Goal: Check status: Check status

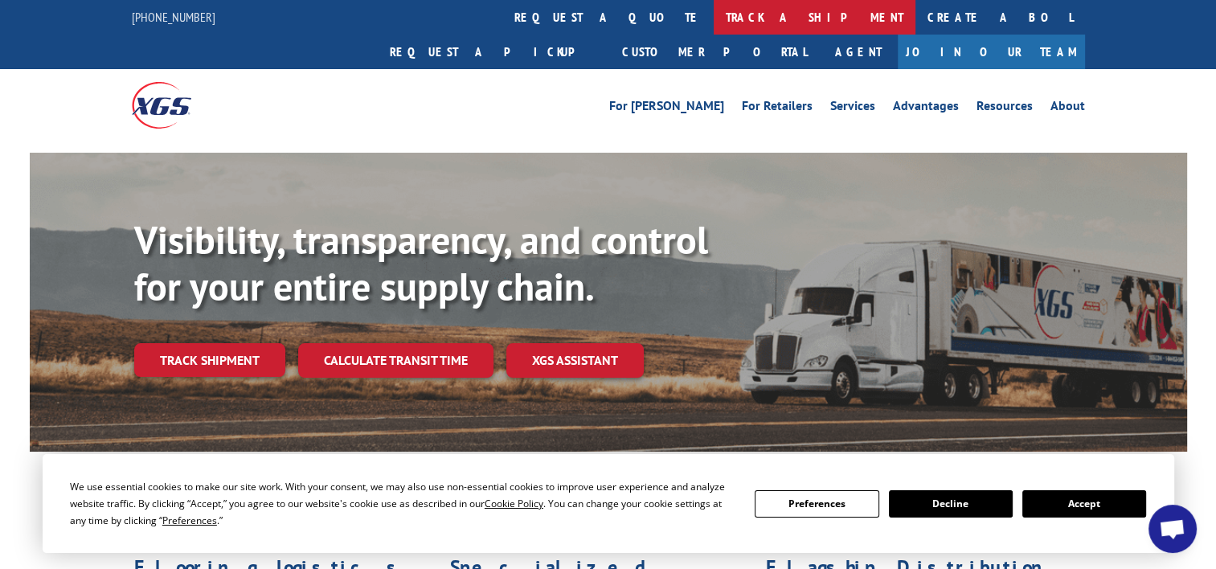
click at [714, 14] on link "track a shipment" at bounding box center [815, 17] width 202 height 35
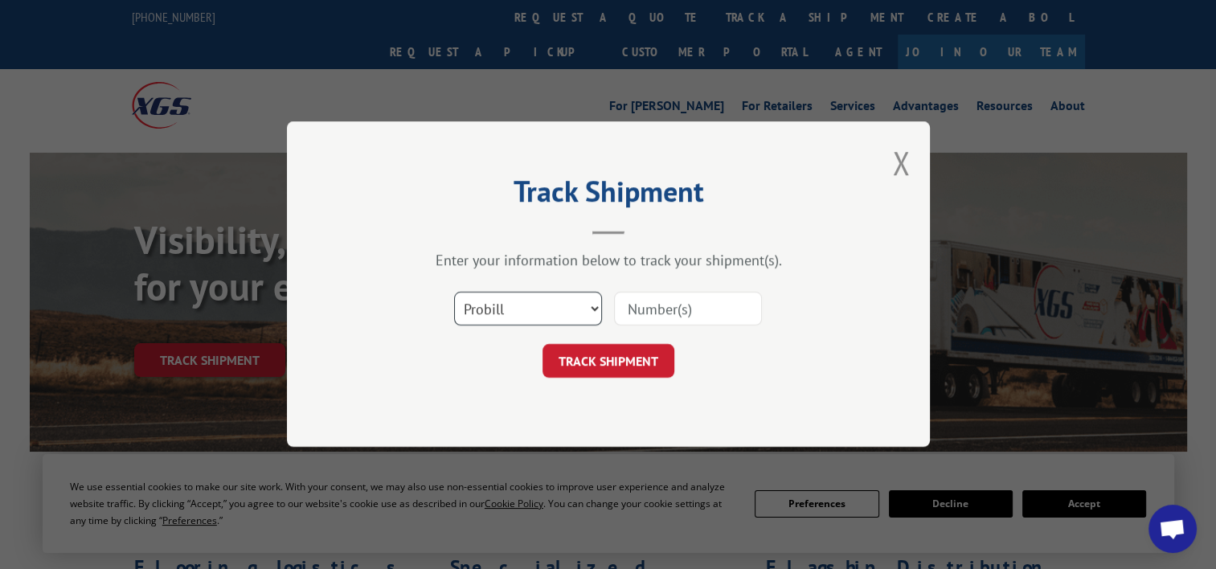
click at [592, 309] on select "Select category... Probill BOL PO" at bounding box center [528, 310] width 148 height 34
select select "bol"
click at [454, 293] on select "Select category... Probill BOL PO" at bounding box center [528, 310] width 148 height 34
click at [633, 300] on input at bounding box center [688, 310] width 148 height 34
type input "2872765"
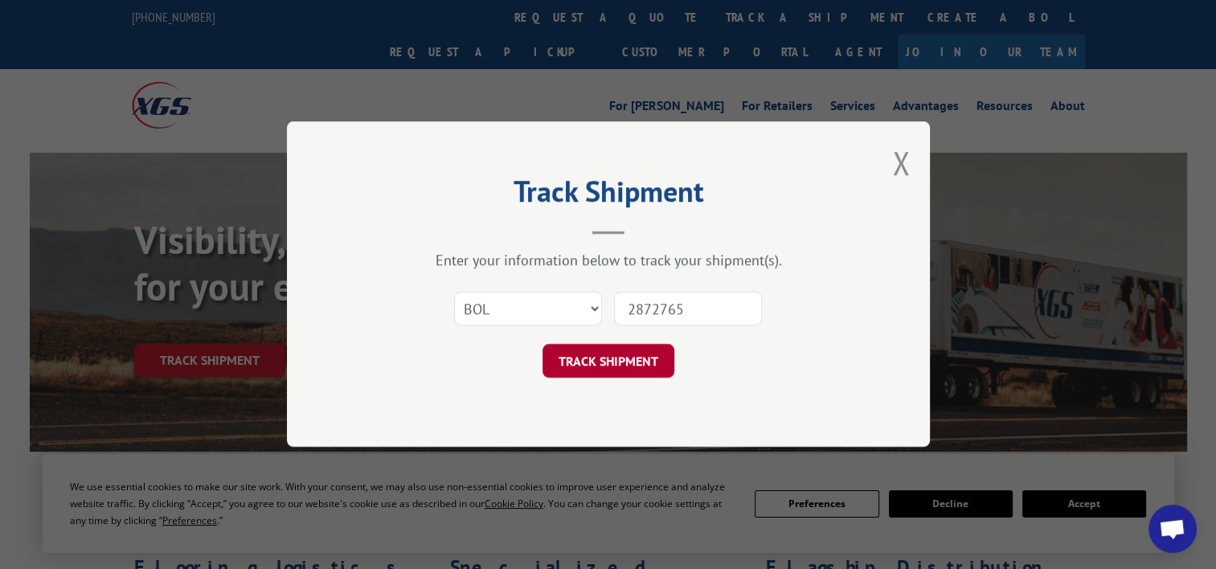
click at [636, 356] on button "TRACK SHIPMENT" at bounding box center [609, 362] width 132 height 34
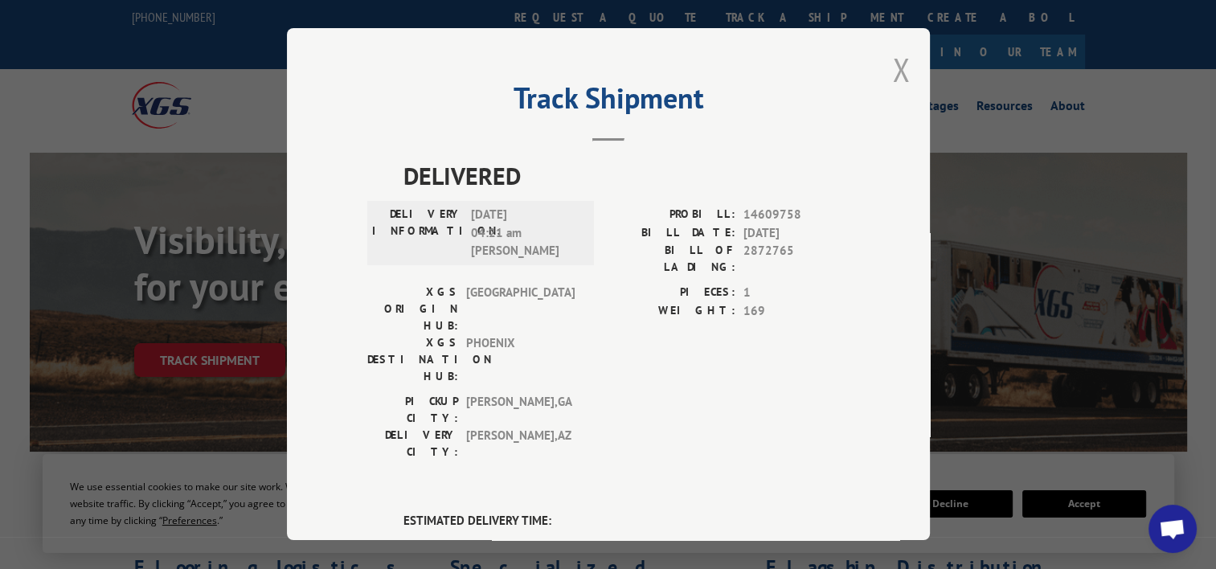
click at [894, 65] on button "Close modal" at bounding box center [901, 69] width 18 height 43
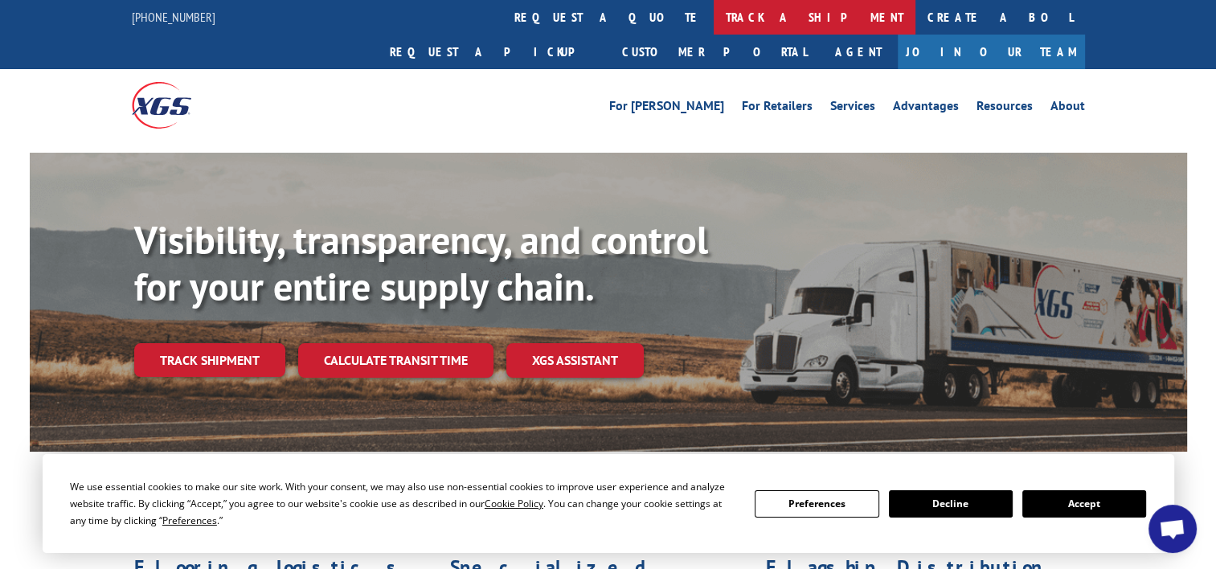
click at [714, 14] on link "track a shipment" at bounding box center [815, 17] width 202 height 35
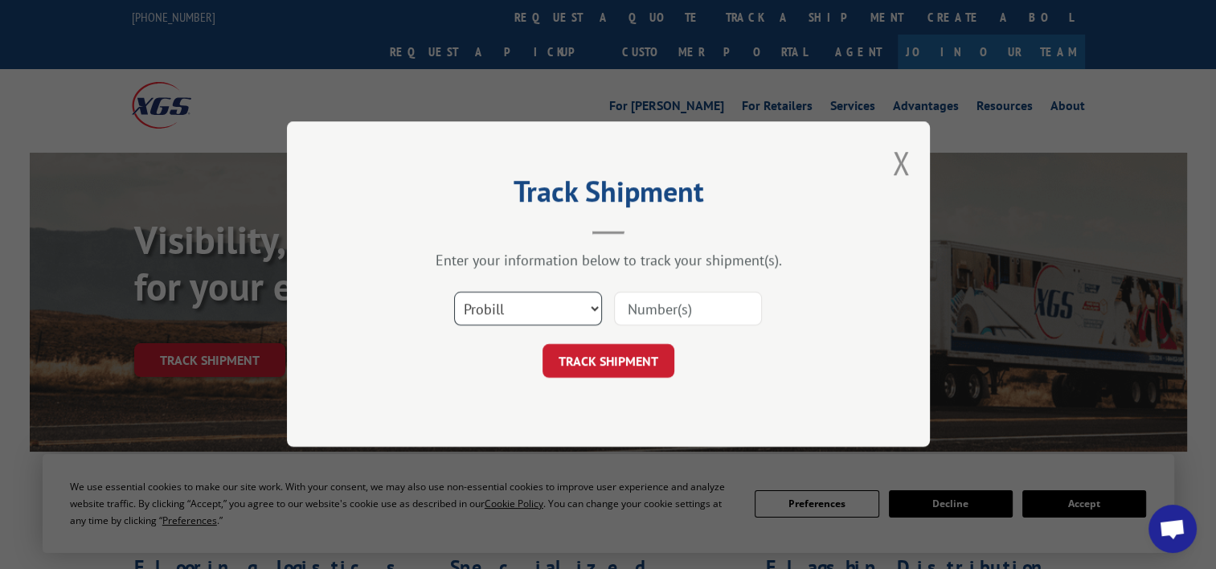
click at [589, 309] on select "Select category... Probill BOL PO" at bounding box center [528, 310] width 148 height 34
select select "bol"
click at [454, 293] on select "Select category... Probill BOL PO" at bounding box center [528, 310] width 148 height 34
drag, startPoint x: 637, startPoint y: 307, endPoint x: 653, endPoint y: 304, distance: 16.4
click at [637, 307] on input at bounding box center [688, 310] width 148 height 34
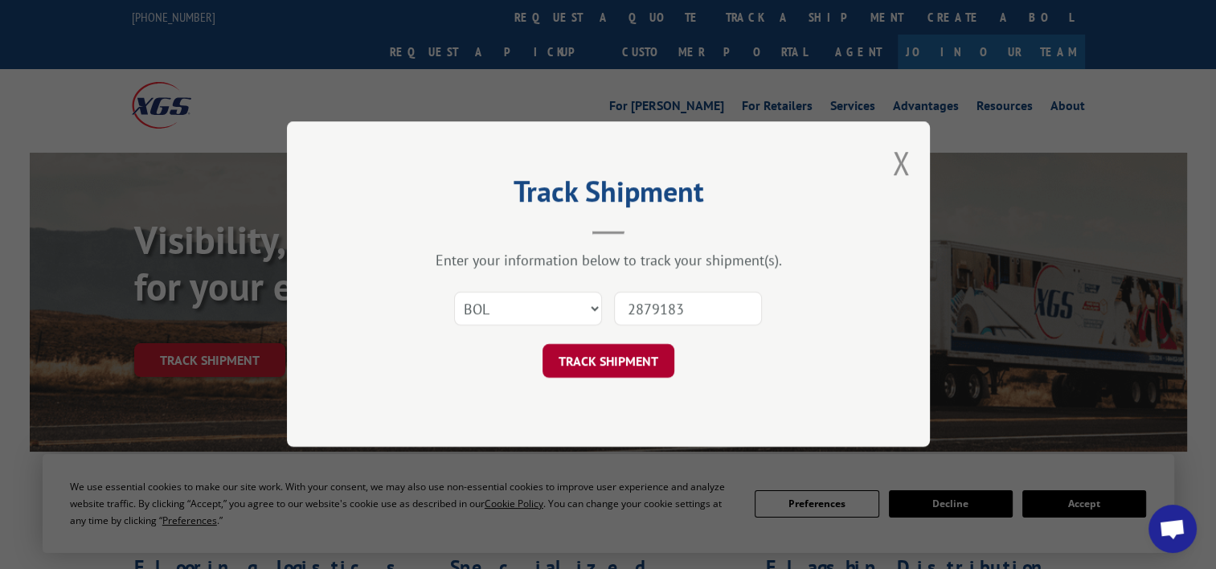
type input "2879183"
click at [633, 354] on button "TRACK SHIPMENT" at bounding box center [609, 362] width 132 height 34
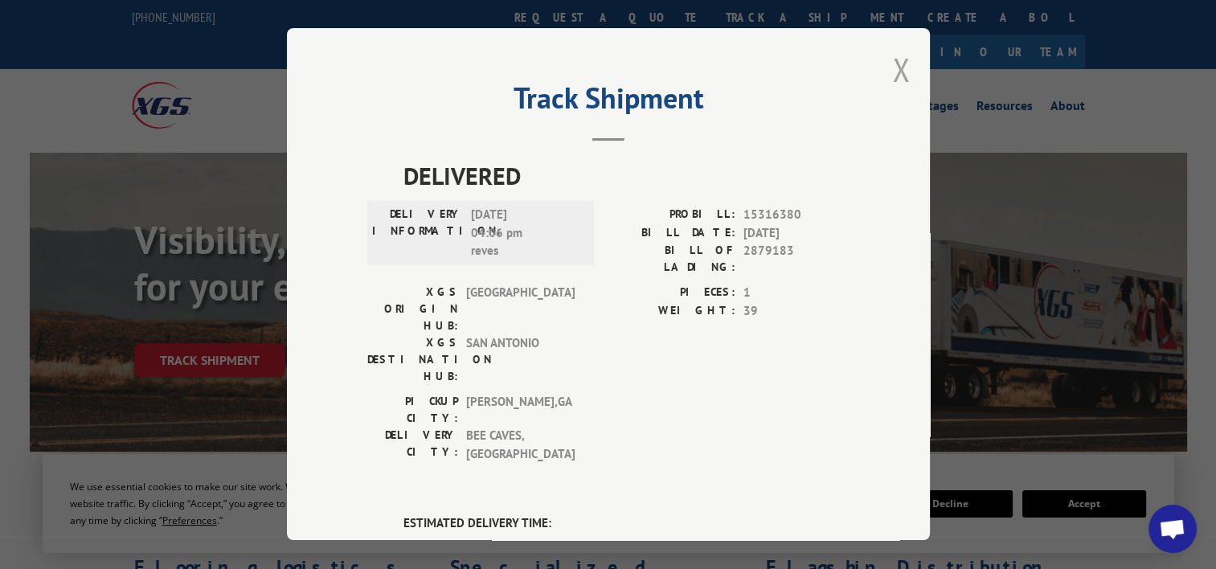
click at [892, 59] on button "Close modal" at bounding box center [901, 69] width 18 height 43
